Goal: Task Accomplishment & Management: Manage account settings

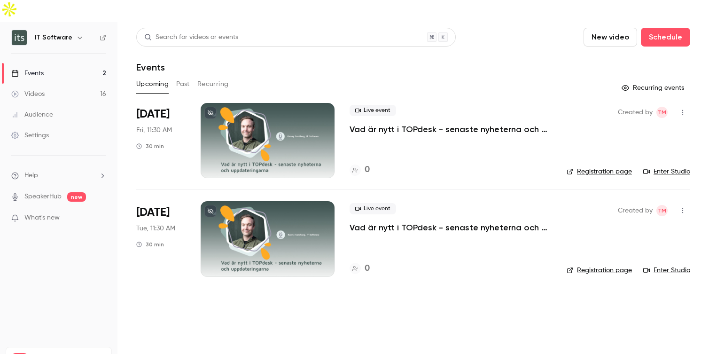
click at [684, 109] on icon "button" at bounding box center [683, 112] width 8 height 7
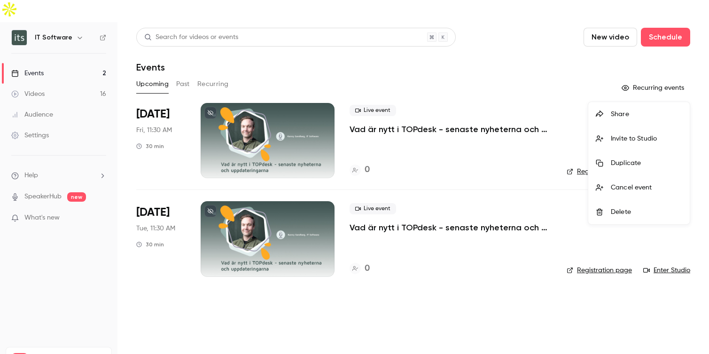
click at [394, 108] on div at bounding box center [354, 177] width 709 height 354
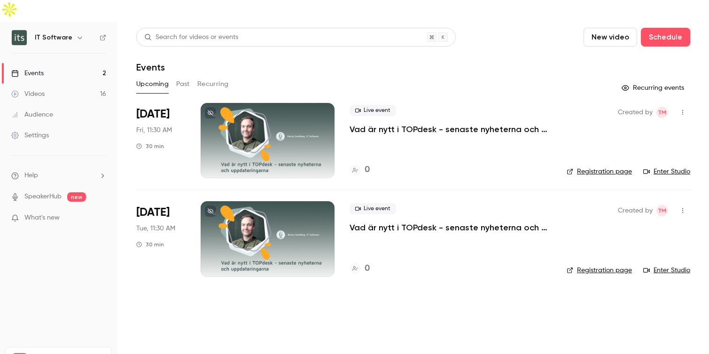
click at [252, 103] on div at bounding box center [268, 140] width 134 height 75
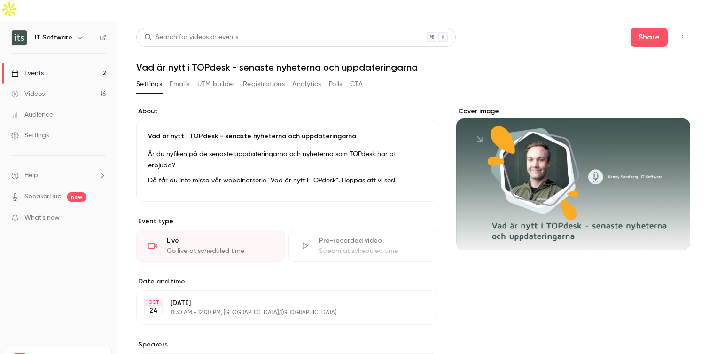
click at [414, 300] on button "Edit" at bounding box center [412, 307] width 34 height 15
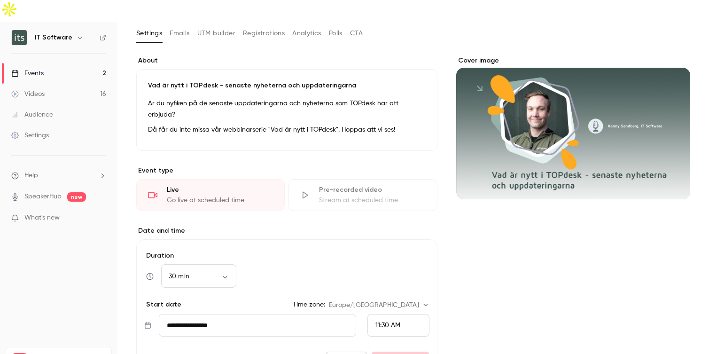
scroll to position [74, 0]
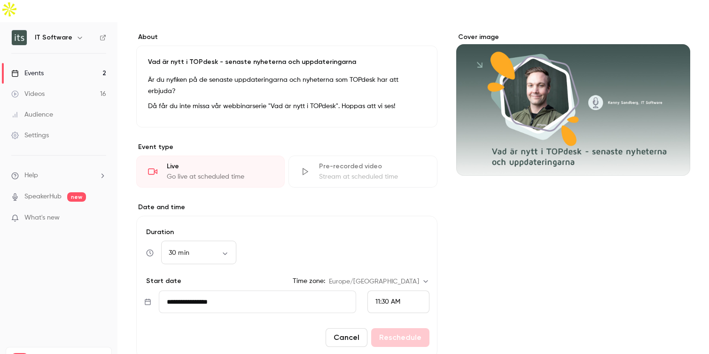
click at [269, 291] on input "**********" at bounding box center [257, 302] width 197 height 23
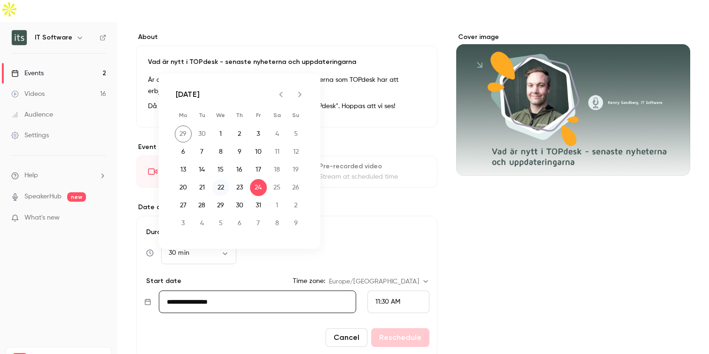
click at [220, 182] on button "22" at bounding box center [220, 187] width 17 height 17
type input "**********"
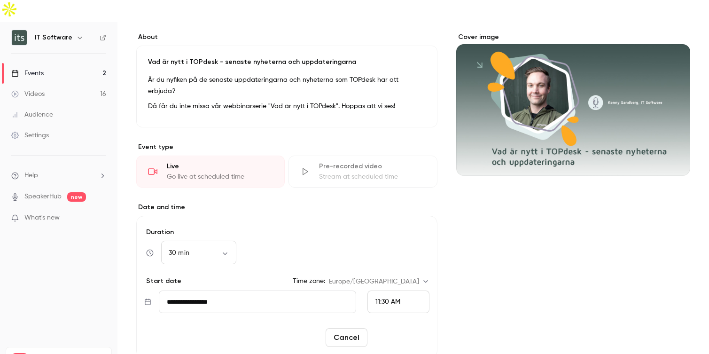
click at [412, 328] on button "Reschedule" at bounding box center [400, 337] width 58 height 19
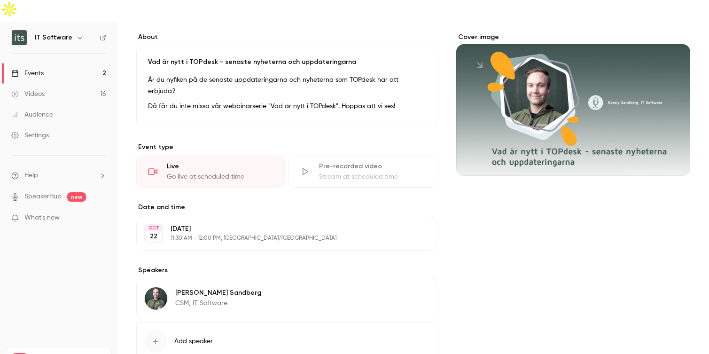
scroll to position [0, 0]
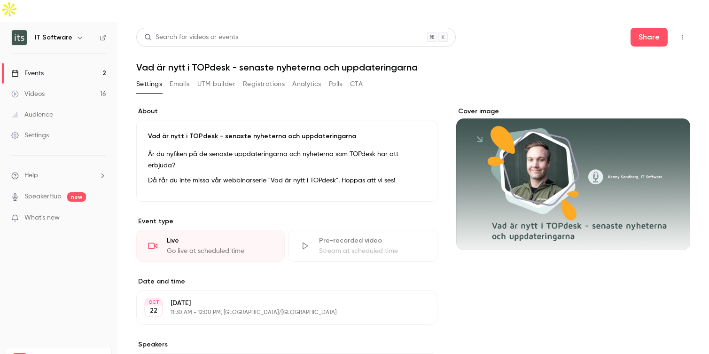
click at [46, 63] on link "Events 2" at bounding box center [59, 73] width 118 height 21
